Goal: Find specific page/section: Find specific page/section

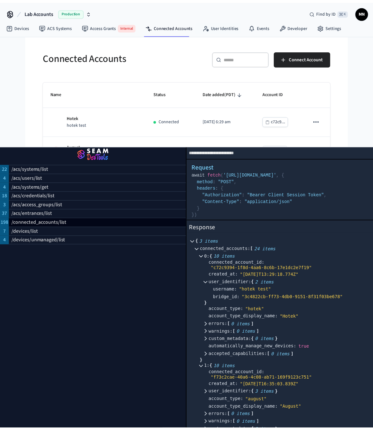
scroll to position [101, 0]
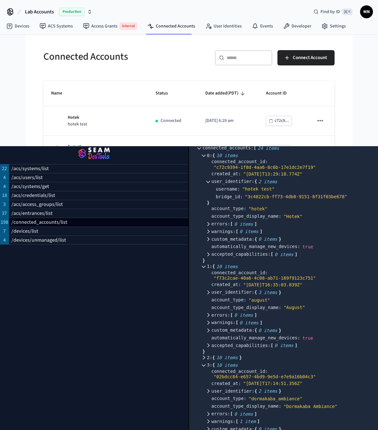
click at [90, 153] on img "button" at bounding box center [94, 154] width 173 height 18
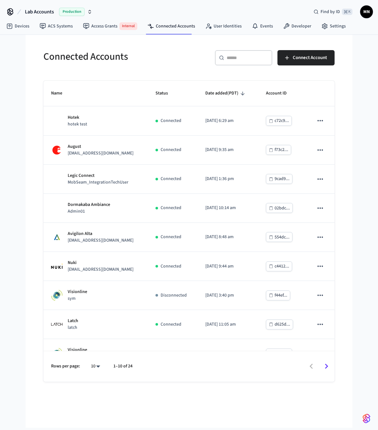
click at [370, 418] on img "button" at bounding box center [367, 418] width 8 height 10
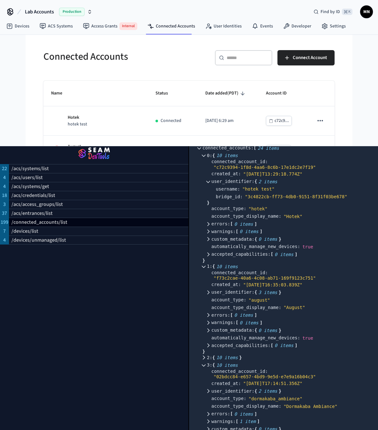
click at [103, 152] on img "button" at bounding box center [94, 154] width 173 height 18
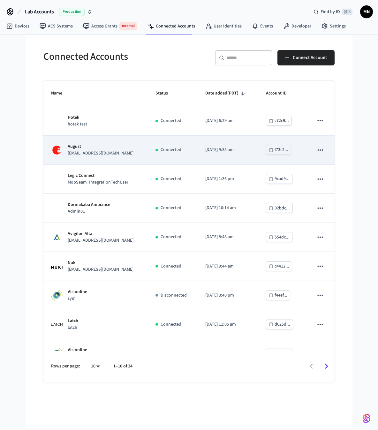
click at [113, 157] on div "[PERSON_NAME] [PERSON_NAME][EMAIL_ADDRESS][DOMAIN_NAME]" at bounding box center [95, 149] width 89 height 13
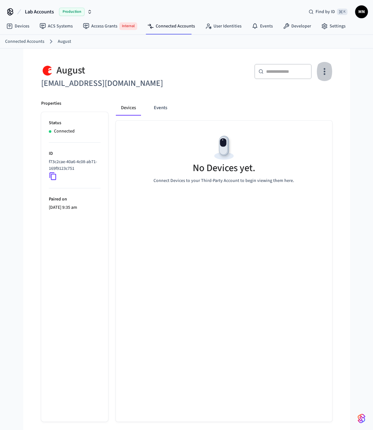
click at [326, 65] on button "button" at bounding box center [324, 72] width 15 height 26
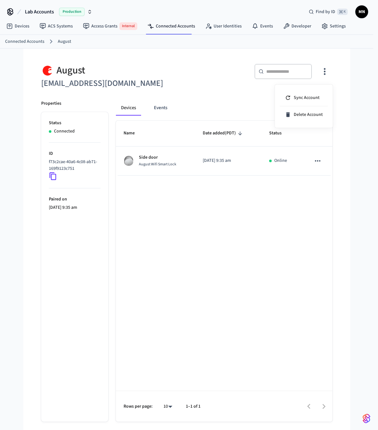
click at [328, 72] on div at bounding box center [189, 215] width 378 height 430
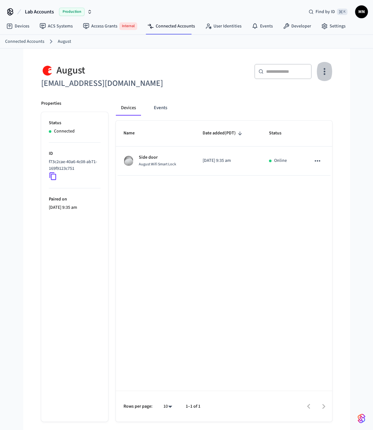
click at [324, 71] on icon "button" at bounding box center [325, 71] width 2 height 7
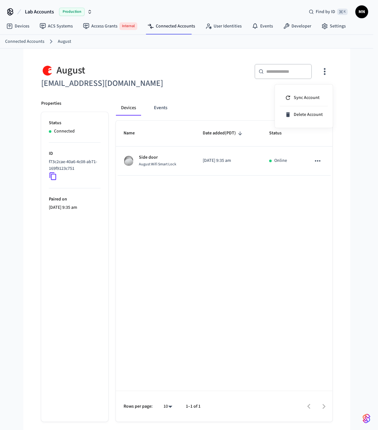
drag, startPoint x: 346, startPoint y: 110, endPoint x: 282, endPoint y: 100, distance: 64.9
click at [346, 110] on div at bounding box center [189, 215] width 378 height 430
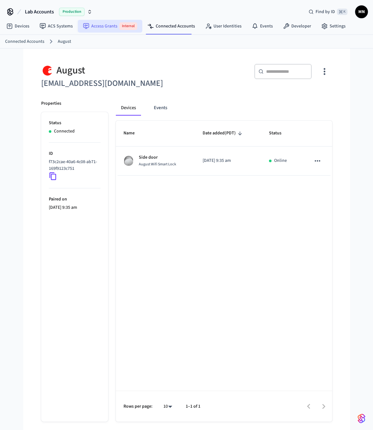
click at [107, 31] on link "Access Grants Internal" at bounding box center [110, 26] width 64 height 13
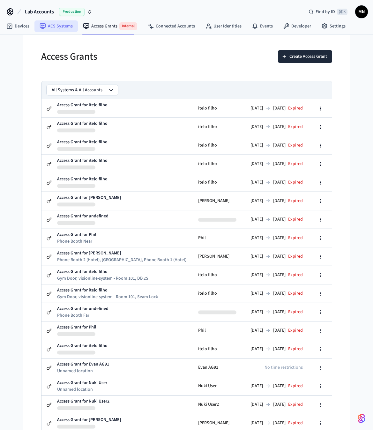
click at [57, 28] on link "ACS Systems" at bounding box center [55, 25] width 43 height 11
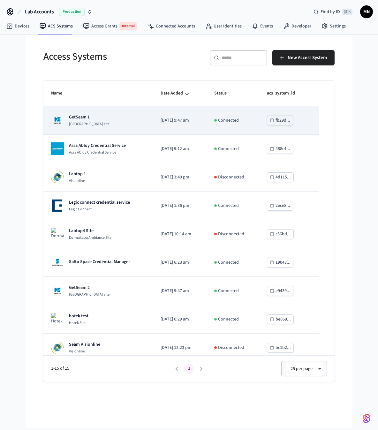
click at [139, 124] on td "GetSeam 1 [GEOGRAPHIC_DATA] site" at bounding box center [98, 120] width 110 height 28
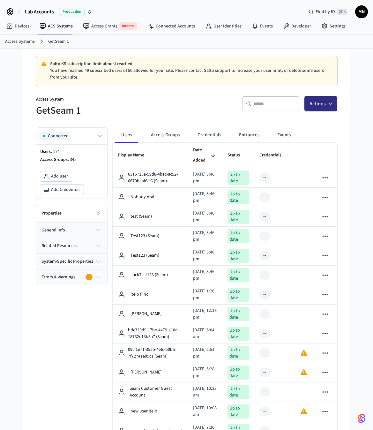
click at [319, 105] on button "Actions" at bounding box center [321, 103] width 33 height 15
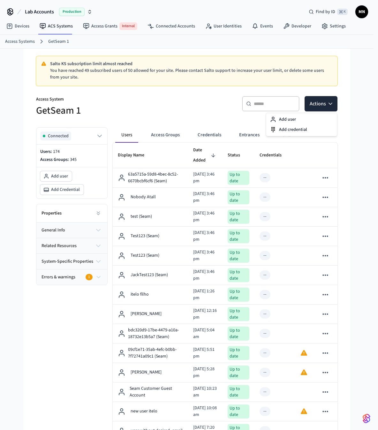
click at [172, 105] on h5 "GetSeam 1" at bounding box center [109, 110] width 147 height 13
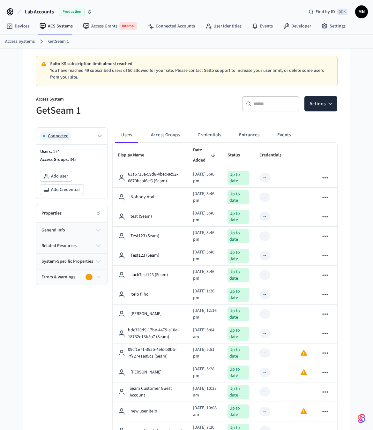
click at [96, 133] on icon "button" at bounding box center [100, 136] width 8 height 8
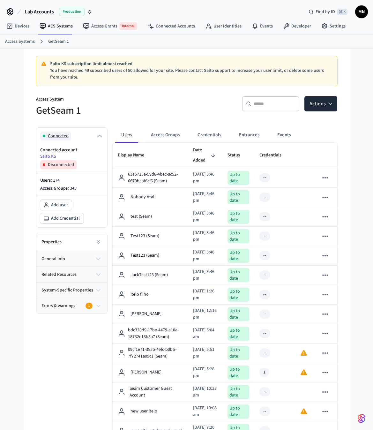
click at [96, 133] on icon "button" at bounding box center [100, 136] width 8 height 8
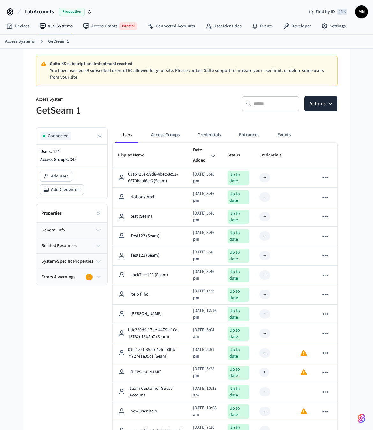
click at [123, 92] on div "Access System GetSeam 1" at bounding box center [105, 102] width 155 height 29
